Goal: Task Accomplishment & Management: Complete application form

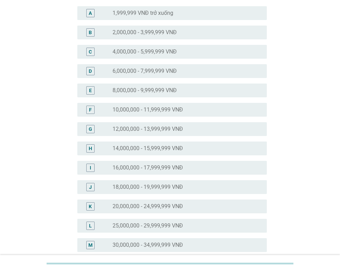
scroll to position [69, 0]
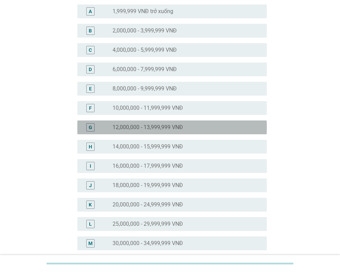
click at [94, 127] on div "G" at bounding box center [90, 127] width 8 height 8
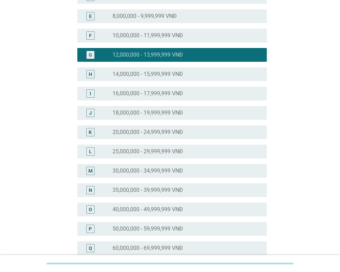
scroll to position [276, 0]
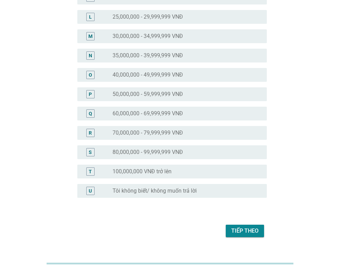
click at [245, 225] on button "Tiếp theo" at bounding box center [245, 231] width 38 height 12
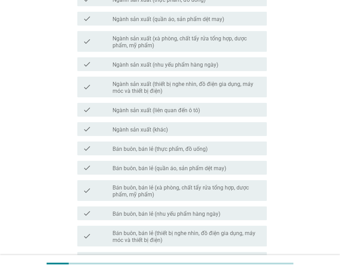
scroll to position [0, 0]
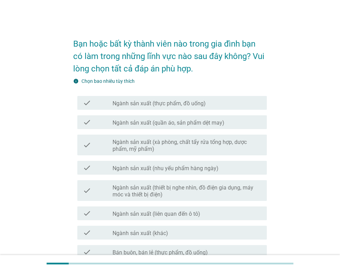
click at [178, 99] on div "check_box_outline_blank Ngành sản xuất (thực phẩm, đồ uống)" at bounding box center [187, 103] width 149 height 8
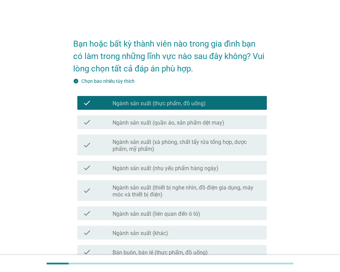
click at [151, 105] on label "Ngành sản xuất (thực phẩm, đồ uống)" at bounding box center [159, 103] width 93 height 7
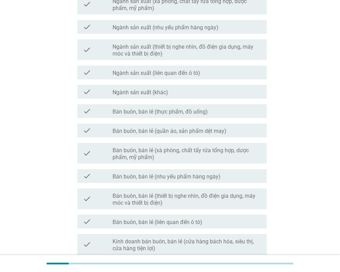
scroll to position [173, 0]
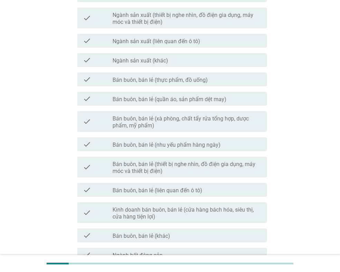
click at [162, 78] on label "Bán buôn, bán lẻ (thực phẩm, đồ uống)" at bounding box center [160, 80] width 95 height 7
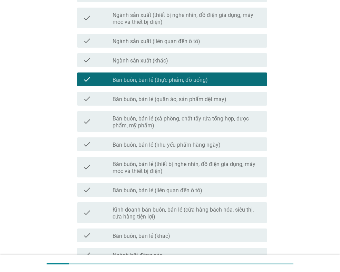
scroll to position [339, 0]
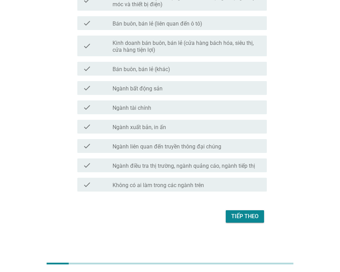
click at [257, 216] on div "Tiếp theo" at bounding box center [244, 216] width 27 height 8
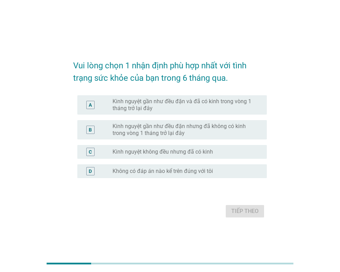
click at [167, 128] on label "Kinh nguyệt gần như đều đặn nhưng đã không có kinh trong vòng 1 tháng trở lại đ…" at bounding box center [184, 130] width 143 height 14
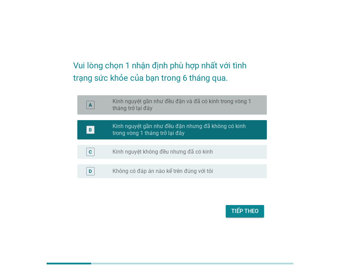
click at [157, 98] on div "A radio_button_unchecked Kinh nguyệt gần như đều đặn và đã có kinh trong vòng 1…" at bounding box center [172, 104] width 190 height 19
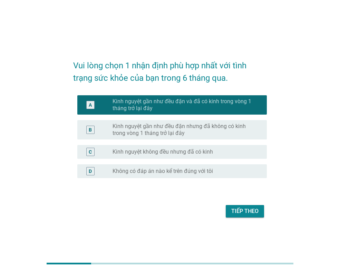
click at [250, 209] on div "Tiếp theo" at bounding box center [244, 211] width 27 height 8
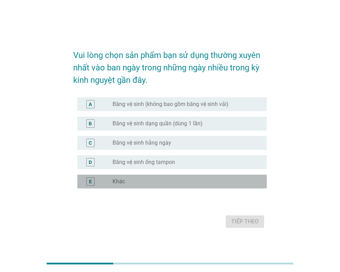
click at [141, 179] on div "radio_button_unchecked Khác" at bounding box center [184, 181] width 143 height 7
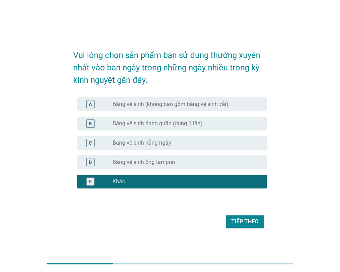
click at [244, 221] on div "Tiếp theo" at bounding box center [244, 222] width 27 height 8
